Goal: Information Seeking & Learning: Learn about a topic

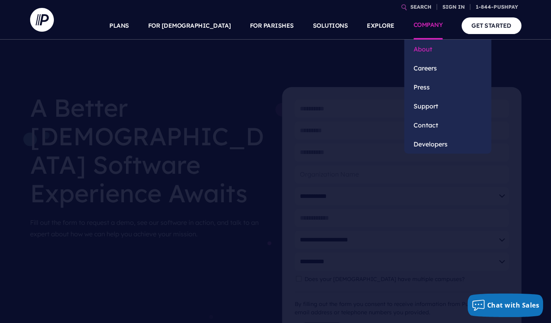
click at [425, 48] on link "About" at bounding box center [447, 49] width 87 height 19
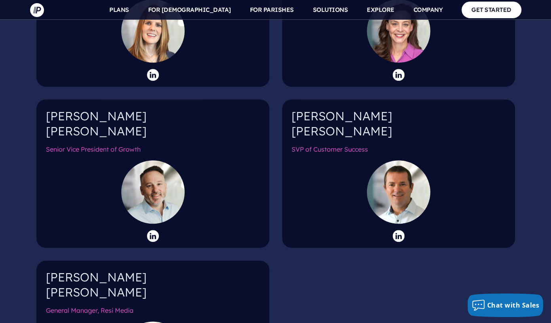
scroll to position [1249, 0]
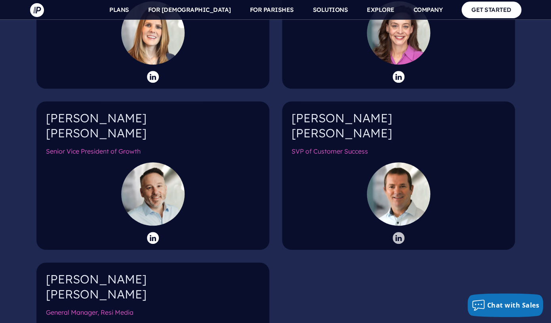
click at [399, 232] on icon at bounding box center [399, 238] width 12 height 12
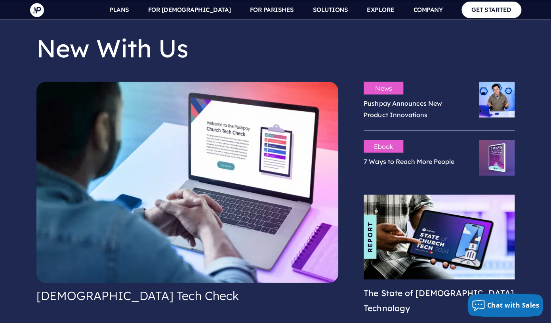
scroll to position [1709, 0]
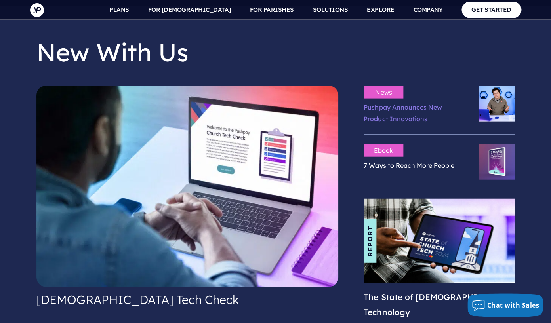
click at [419, 103] on link "Pushpay Announces New Product Innovations" at bounding box center [403, 112] width 78 height 19
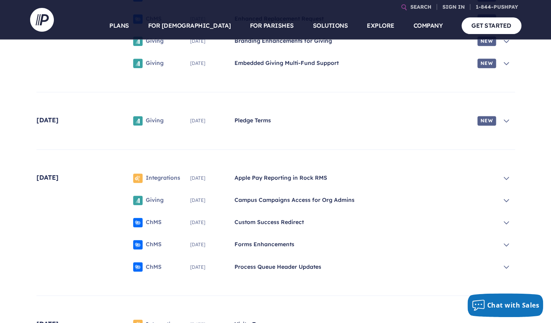
scroll to position [313, 0]
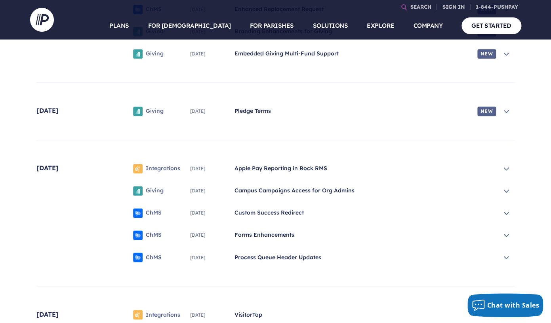
click at [256, 213] on span "Custom Success Redirect" at bounding box center [366, 213] width 262 height 8
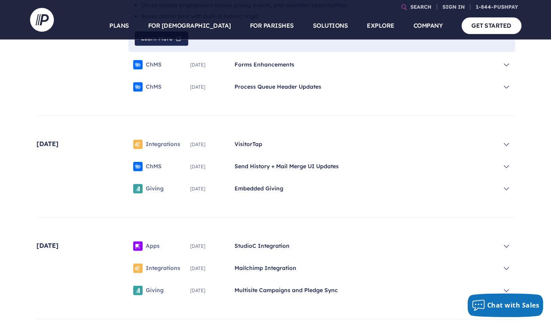
scroll to position [568, 0]
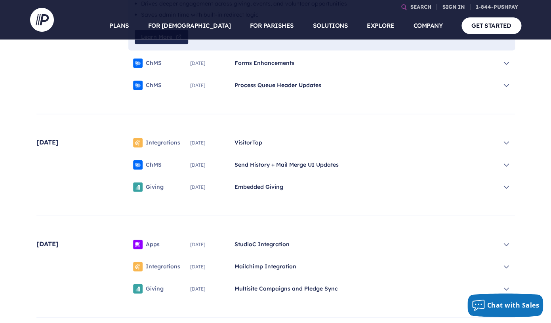
click at [268, 68] on div "ChMS July 2025 Forms Enhancements" at bounding box center [321, 63] width 387 height 19
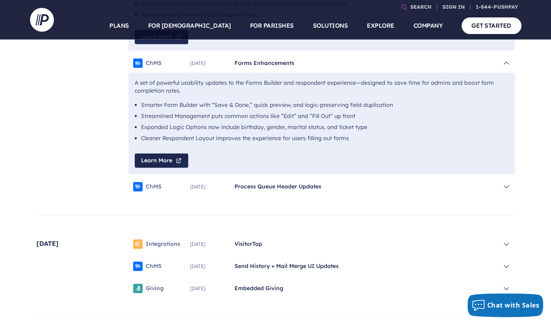
click at [291, 187] on span "Process Queue Header Updates" at bounding box center [366, 187] width 262 height 8
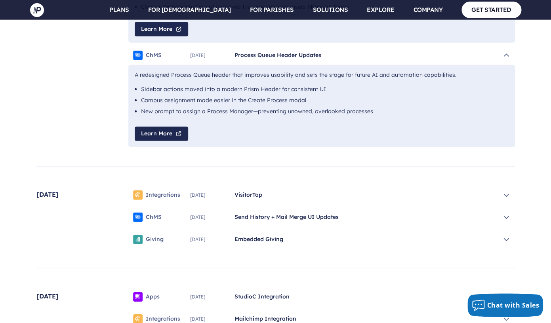
scroll to position [701, 0]
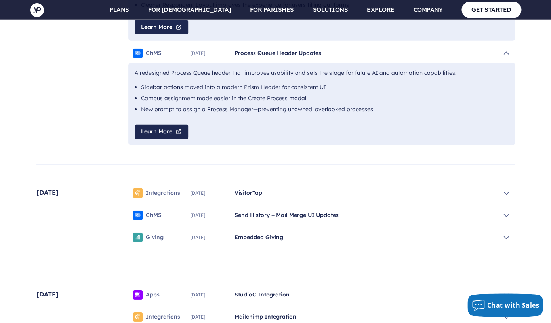
click at [243, 197] on span "VisitorTap" at bounding box center [366, 193] width 262 height 8
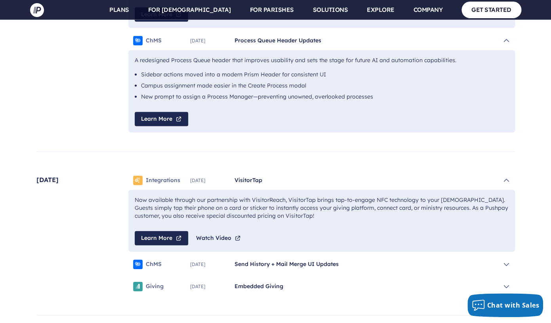
scroll to position [731, 0]
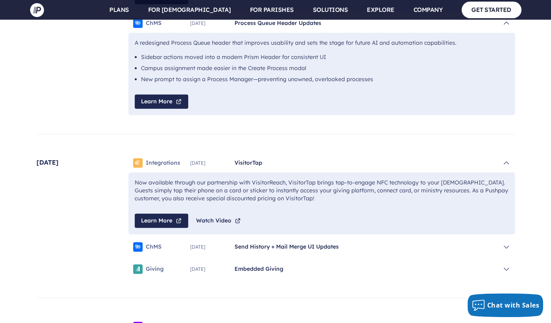
click at [282, 250] on span "Send History + Mail Merge UI Updates" at bounding box center [366, 247] width 262 height 8
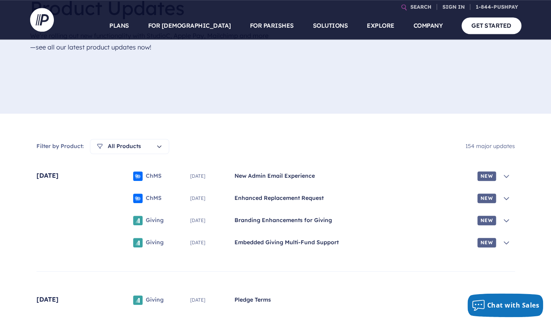
scroll to position [128, 0]
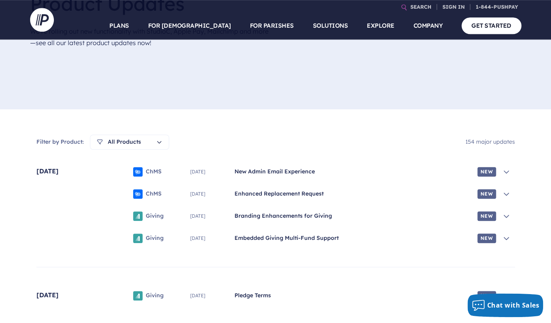
click at [274, 174] on span "New Admin Email Experience" at bounding box center [355, 172] width 240 height 8
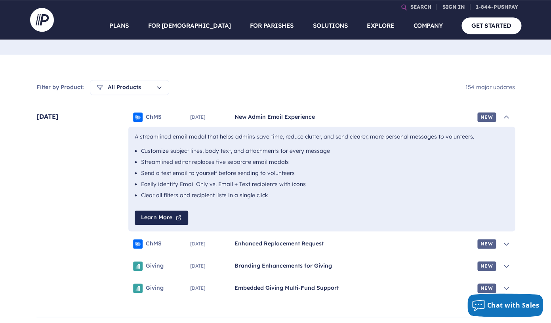
scroll to position [191, 0]
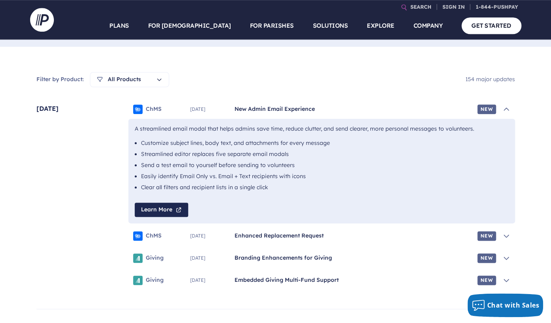
click at [274, 237] on span "Enhanced Replacement Request" at bounding box center [355, 236] width 240 height 8
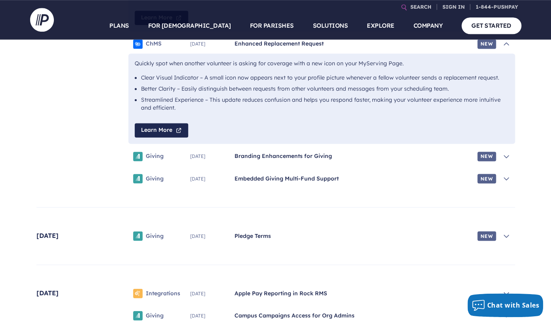
scroll to position [384, 0]
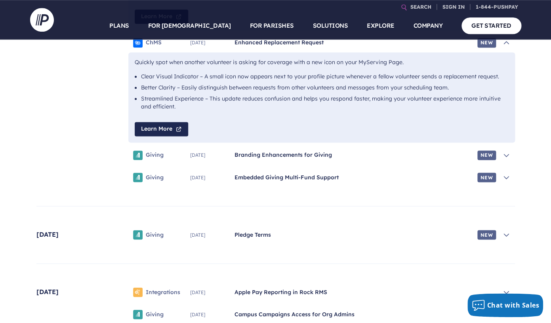
click at [290, 158] on span "Branding Enhancements for Giving" at bounding box center [355, 155] width 240 height 8
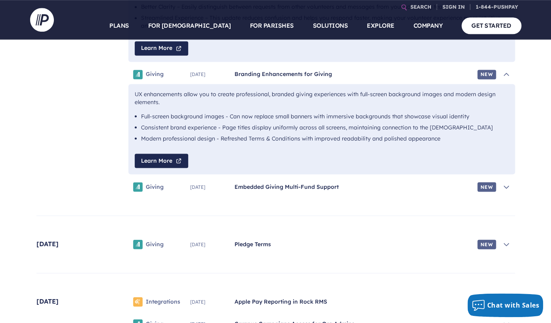
scroll to position [469, 0]
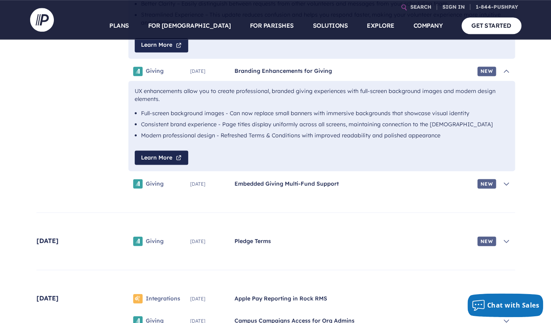
click at [271, 187] on span "Embedded Giving Multi-Fund Support" at bounding box center [355, 184] width 240 height 8
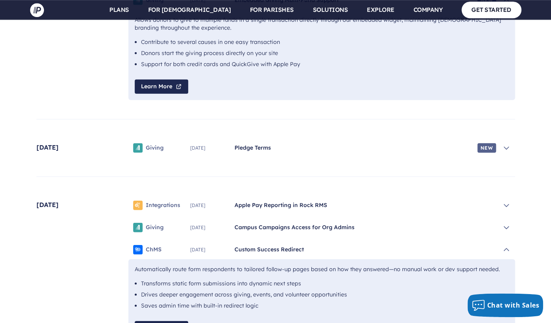
scroll to position [654, 0]
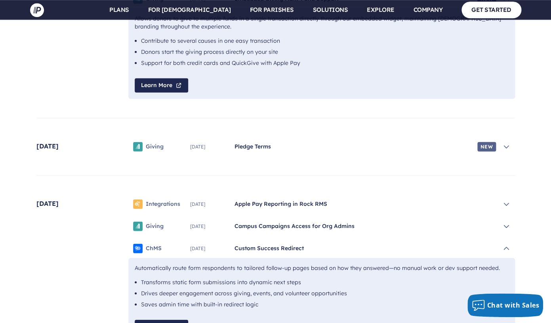
click at [258, 146] on span "Pledge Terms" at bounding box center [355, 147] width 240 height 8
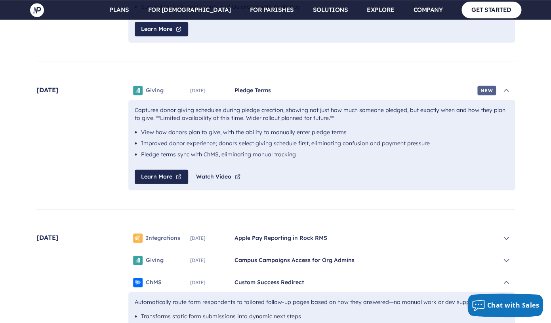
scroll to position [711, 0]
click at [277, 238] on span "Apple Pay Reporting in Rock RMS" at bounding box center [366, 237] width 262 height 8
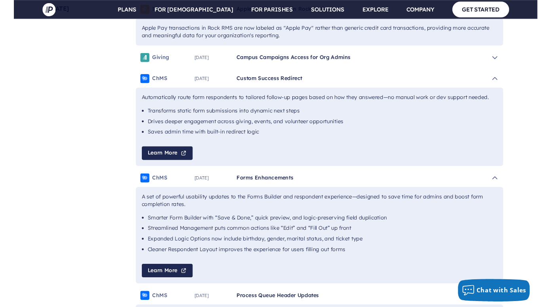
scroll to position [939, 0]
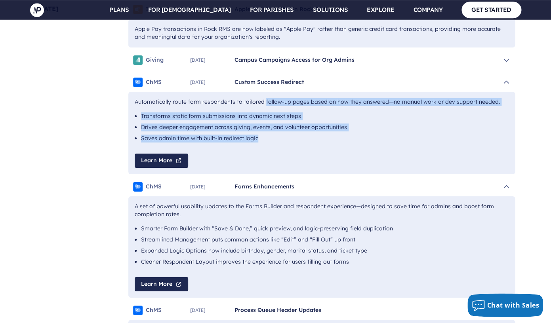
drag, startPoint x: 256, startPoint y: 140, endPoint x: 130, endPoint y: 101, distance: 131.8
click at [130, 101] on div "Automatically route form respondents to tailored follow-up pages based on how t…" at bounding box center [321, 133] width 387 height 82
copy div "Automatically route form respondents to tailored follow-up pages based on how t…"
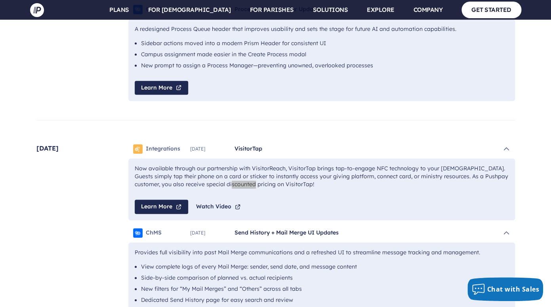
scroll to position [6703, 0]
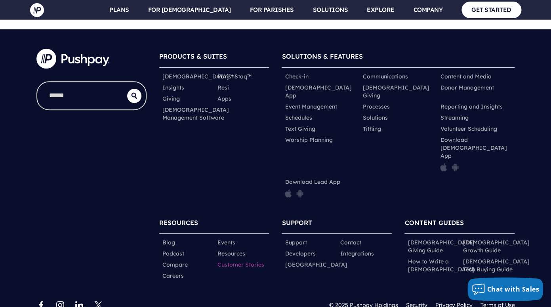
click at [250, 261] on link "Customer Stories" at bounding box center [240, 265] width 47 height 8
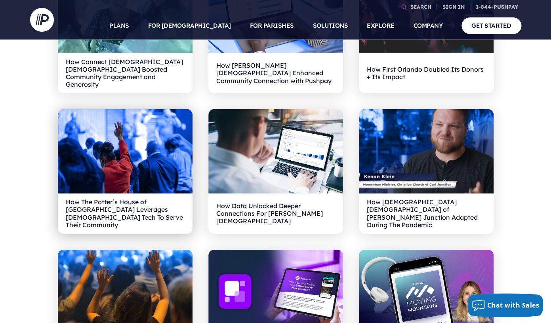
scroll to position [523, 0]
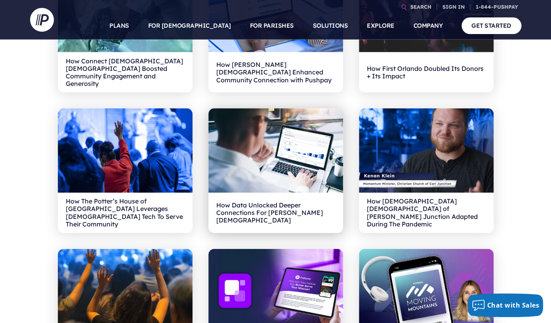
click at [274, 202] on h2 "How Data Unlocked Deeper Connections For Asbury United Methodist Church" at bounding box center [275, 213] width 119 height 25
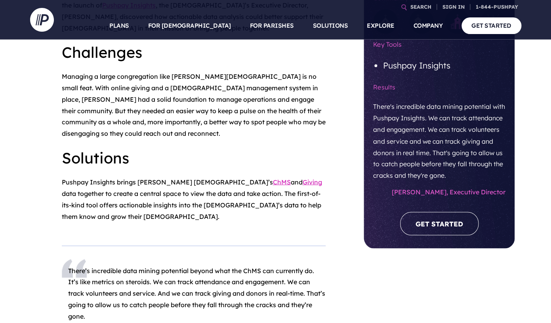
scroll to position [413, 0]
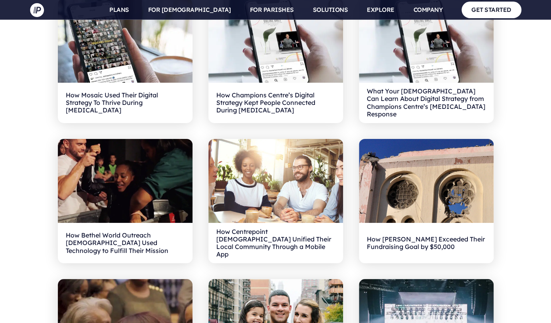
scroll to position [2056, 0]
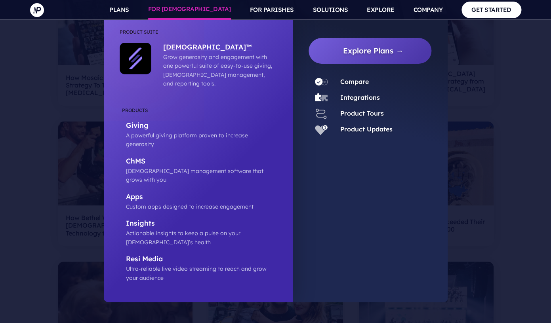
click at [183, 49] on p "[DEMOGRAPHIC_DATA]™" at bounding box center [218, 48] width 110 height 10
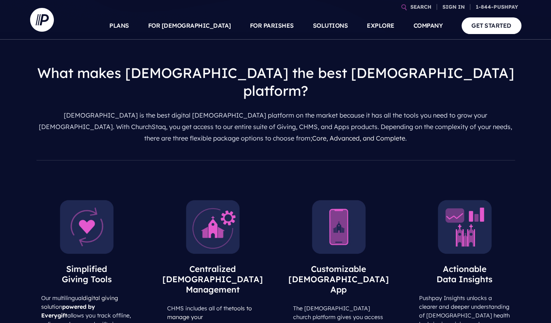
scroll to position [369, 0]
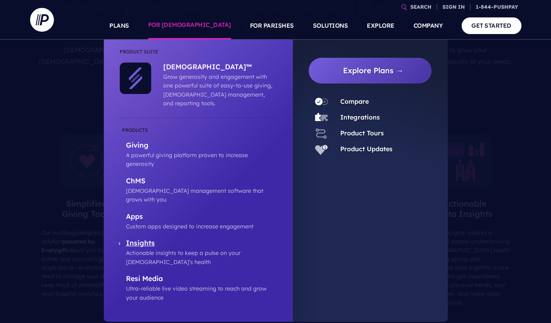
click at [142, 239] on p "Insights" at bounding box center [201, 244] width 151 height 10
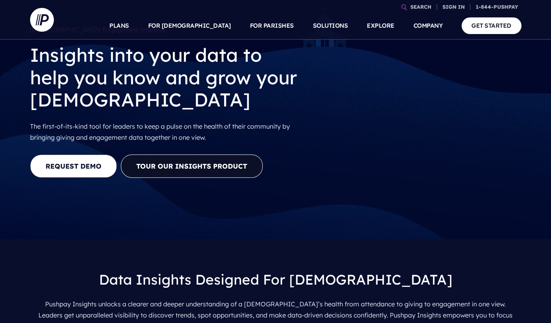
scroll to position [42, 0]
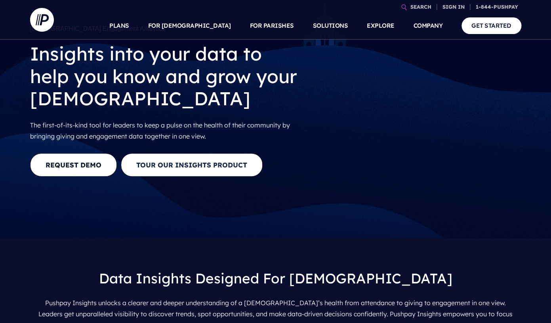
click at [208, 170] on button "Tour our Insights Product" at bounding box center [192, 164] width 142 height 23
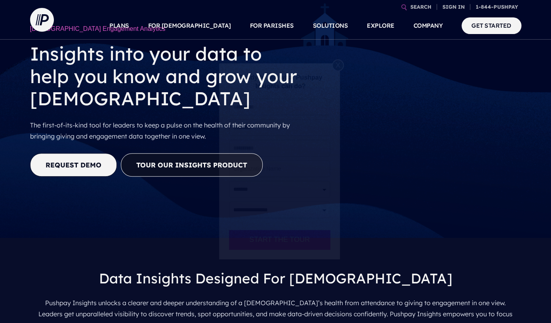
scroll to position [38, 0]
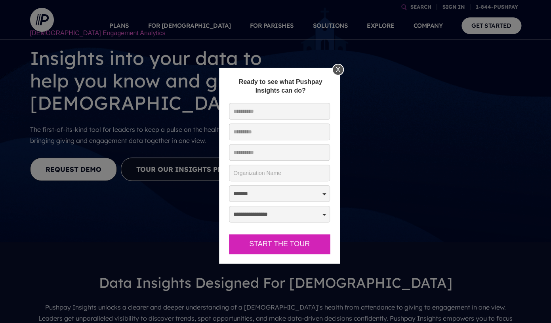
click at [338, 70] on div "X" at bounding box center [338, 70] width 12 height 12
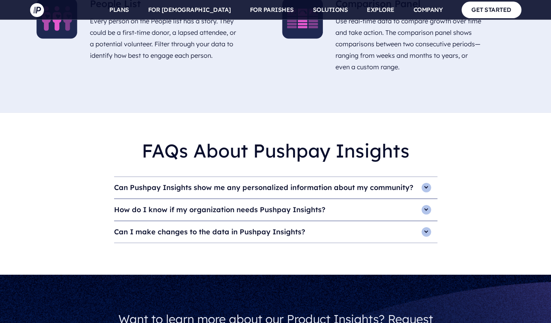
scroll to position [2058, 0]
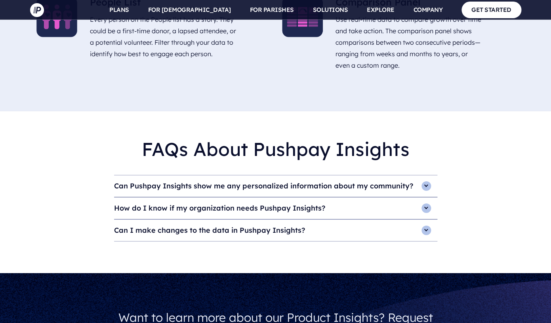
click at [428, 176] on h4 "Can Pushpay Insights show me any personalized information about my community?" at bounding box center [275, 186] width 323 height 21
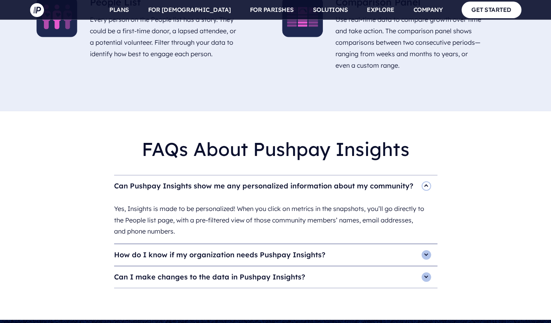
click at [430, 267] on h4 "Can I make changes to the data in Pushpay Insights?" at bounding box center [275, 277] width 323 height 21
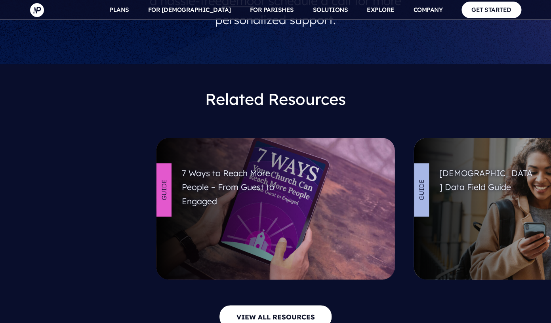
scroll to position [2479, 0]
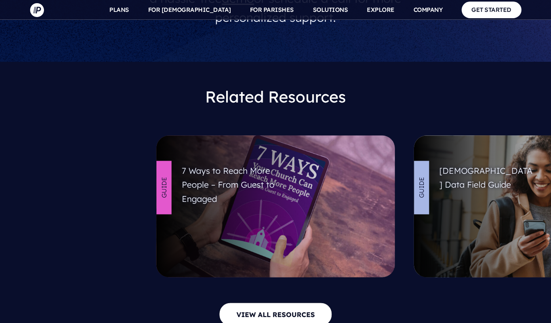
click at [234, 172] on link at bounding box center [276, 207] width 239 height 142
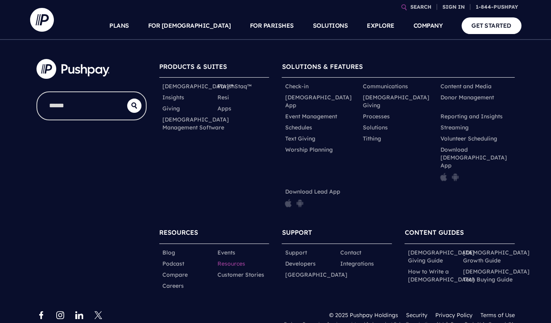
click at [232, 260] on link "Resources" at bounding box center [231, 264] width 28 height 8
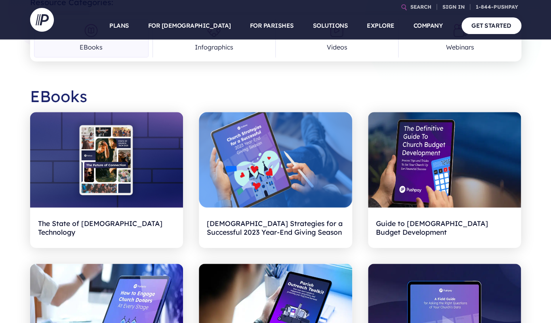
scroll to position [193, 0]
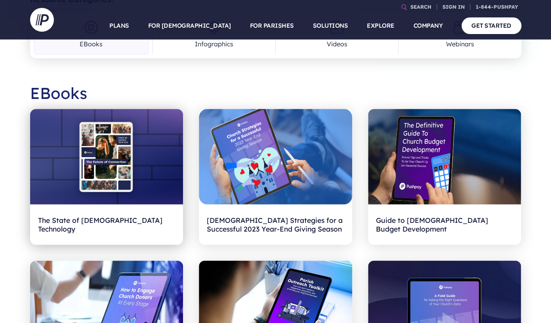
click at [92, 217] on h2 "The State of [DEMOGRAPHIC_DATA] Technology" at bounding box center [107, 224] width 138 height 25
